Goal: Task Accomplishment & Management: Manage account settings

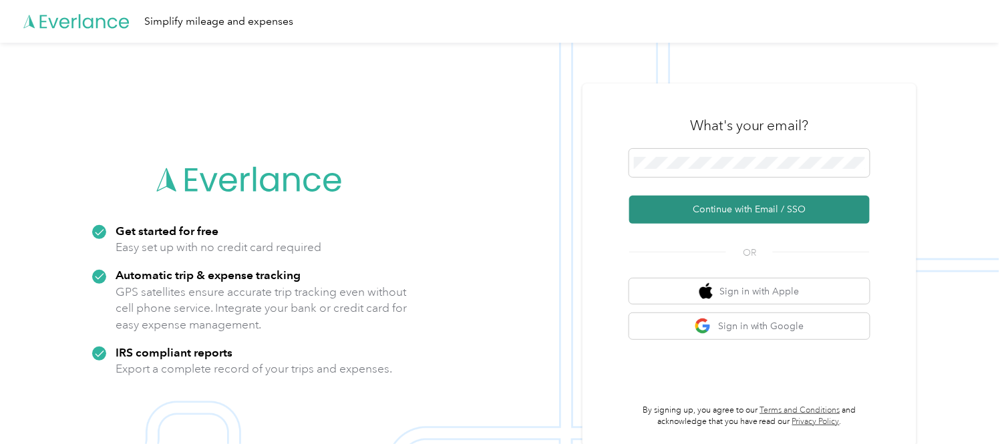
click at [772, 200] on button "Continue with Email / SSO" at bounding box center [749, 210] width 241 height 28
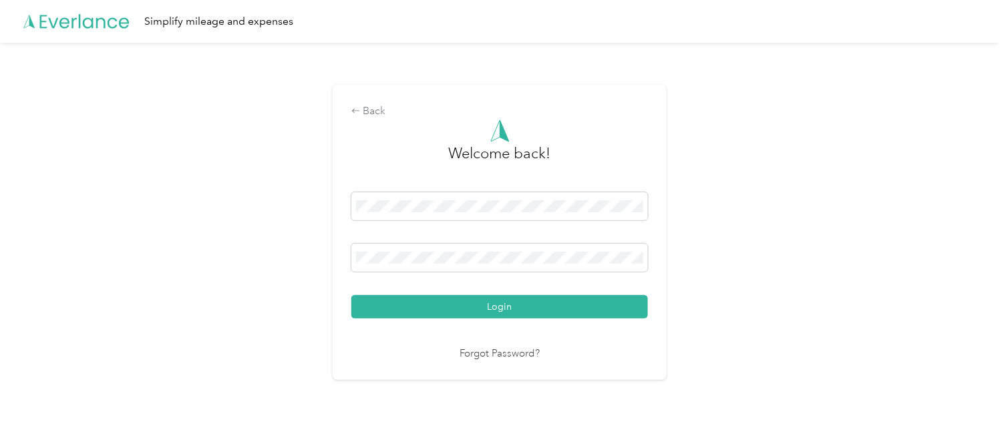
click at [405, 305] on button "Login" at bounding box center [499, 306] width 297 height 23
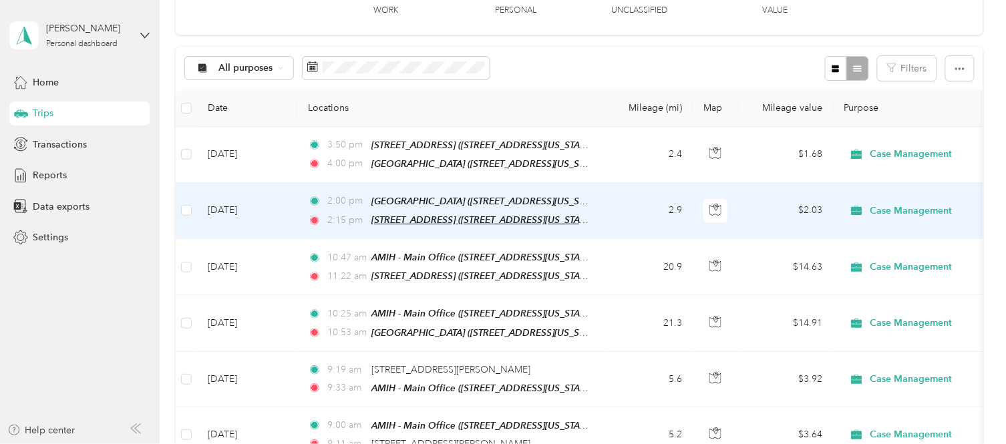
scroll to position [148, 0]
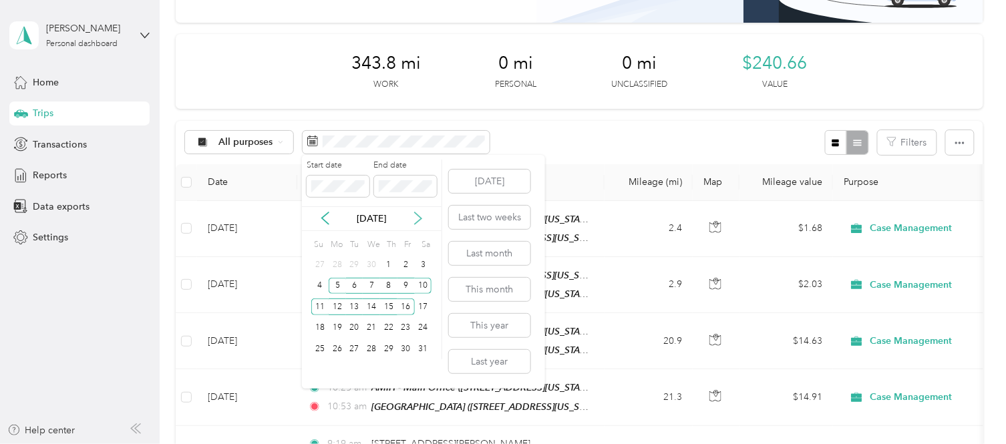
click at [422, 214] on icon at bounding box center [418, 218] width 13 height 13
click at [423, 214] on icon at bounding box center [418, 218] width 13 height 13
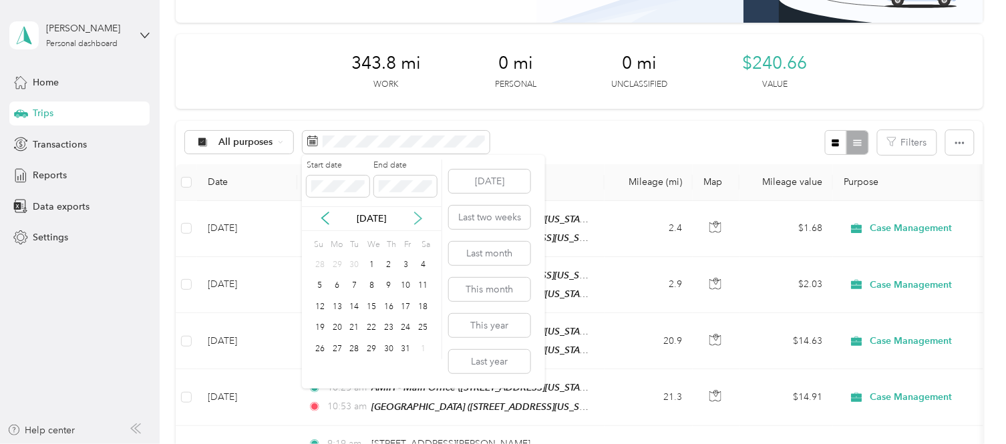
click at [423, 214] on icon at bounding box center [418, 218] width 13 height 13
click at [329, 214] on icon at bounding box center [325, 218] width 13 height 13
click at [326, 220] on icon at bounding box center [325, 218] width 13 height 13
click at [322, 348] on div "24" at bounding box center [319, 349] width 17 height 17
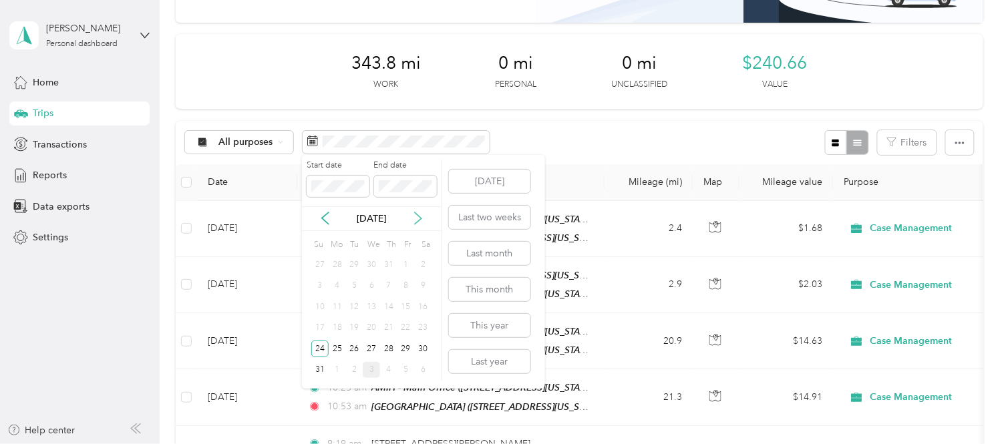
click at [415, 221] on icon at bounding box center [418, 218] width 13 height 13
click at [420, 265] on div "6" at bounding box center [423, 265] width 17 height 17
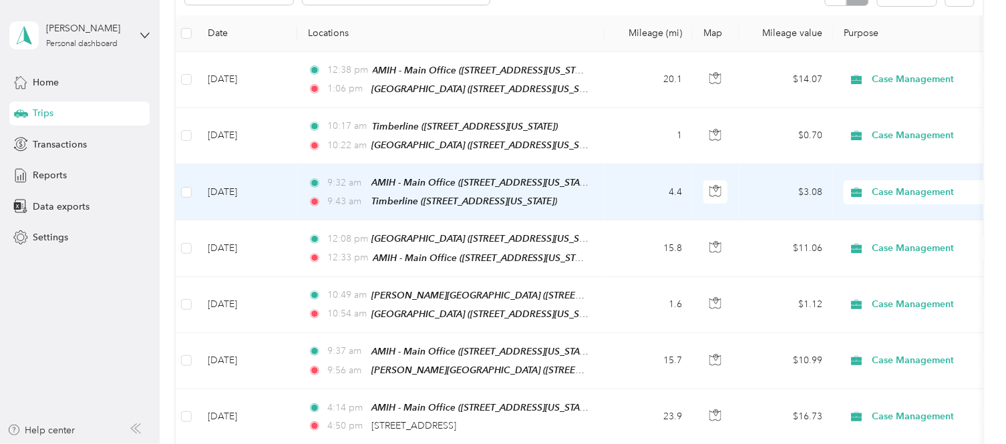
scroll to position [297, 0]
